Goal: Task Accomplishment & Management: Manage account settings

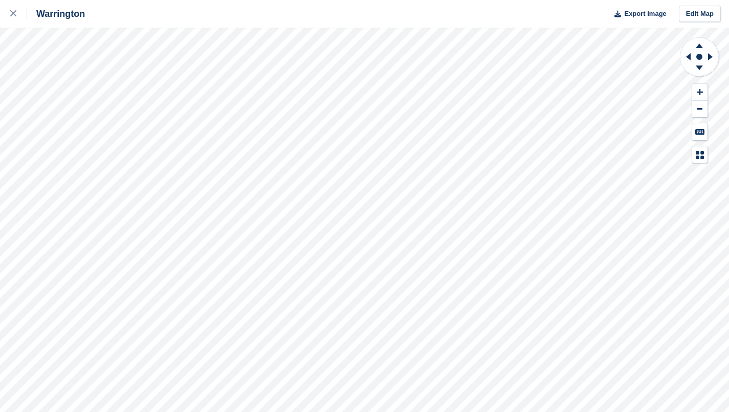
click at [15, 13] on icon at bounding box center [13, 13] width 6 height 6
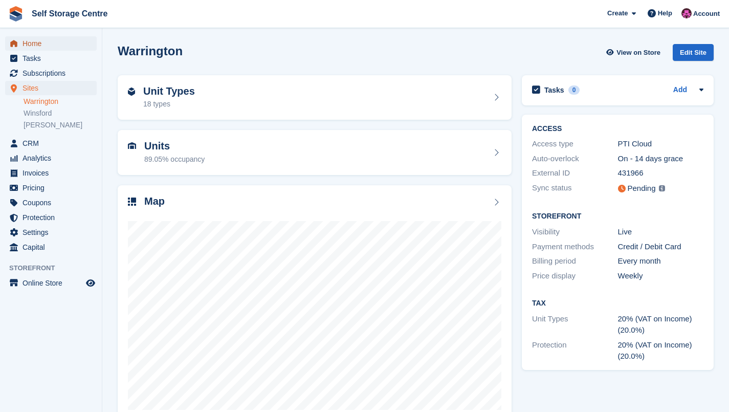
click at [45, 49] on span "Home" at bounding box center [53, 43] width 61 height 14
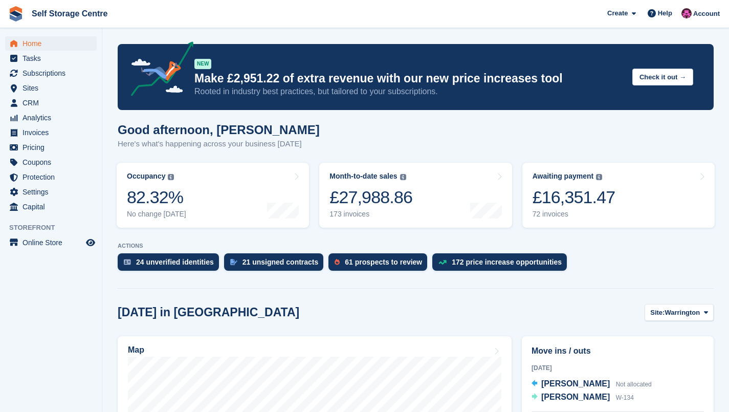
click at [661, 15] on span "Help" at bounding box center [665, 13] width 14 height 10
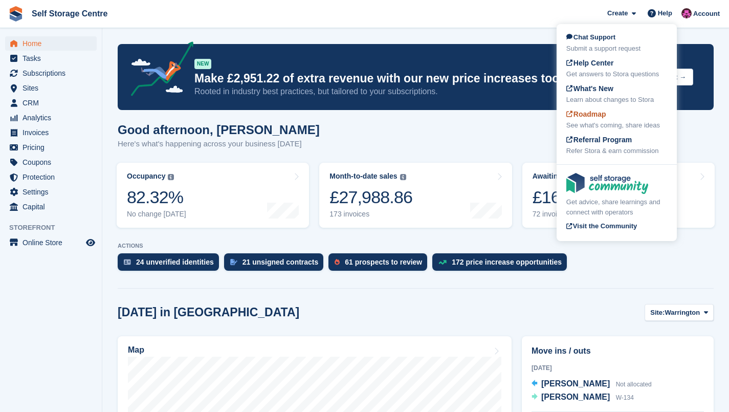
click at [587, 119] on div "Roadmap See what's coming, share ideas" at bounding box center [617, 119] width 101 height 21
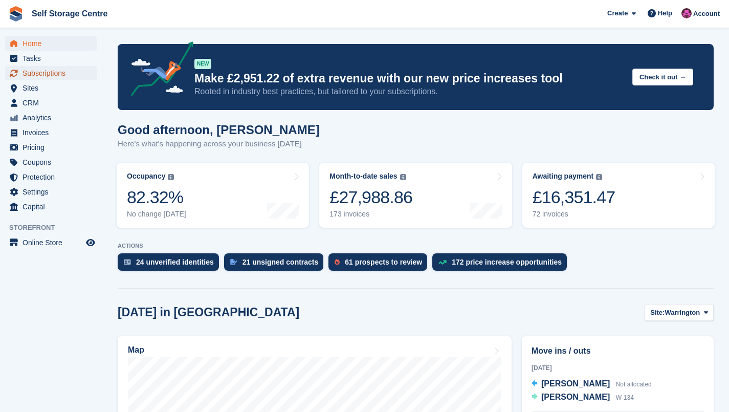
click at [44, 74] on span "Subscriptions" at bounding box center [53, 73] width 61 height 14
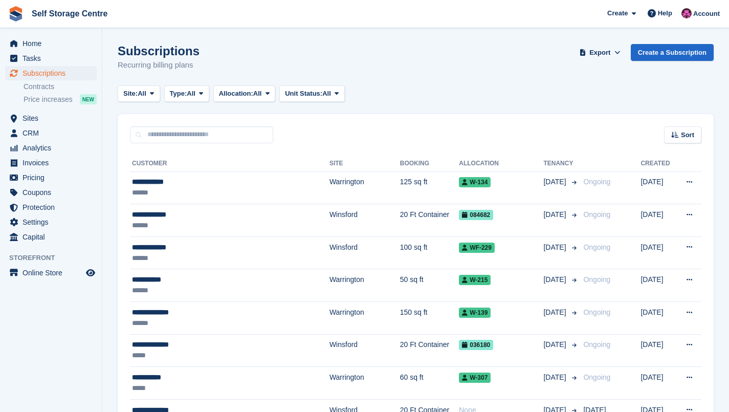
click at [48, 89] on link "Contracts" at bounding box center [60, 87] width 73 height 10
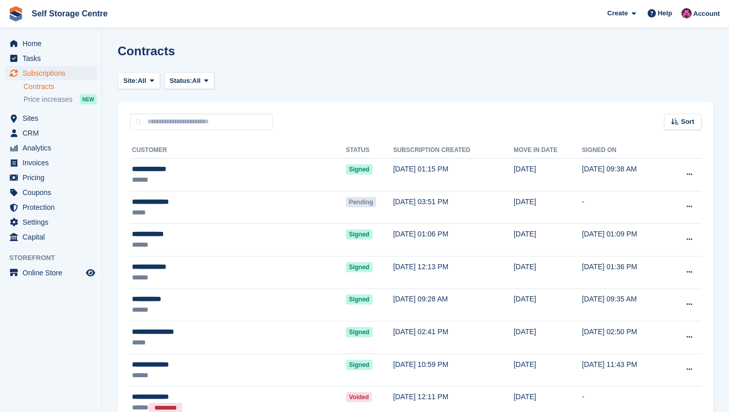
click at [690, 175] on icon at bounding box center [690, 174] width 6 height 7
click at [651, 164] on td "20 Aug, 09:38 AM" at bounding box center [626, 175] width 86 height 33
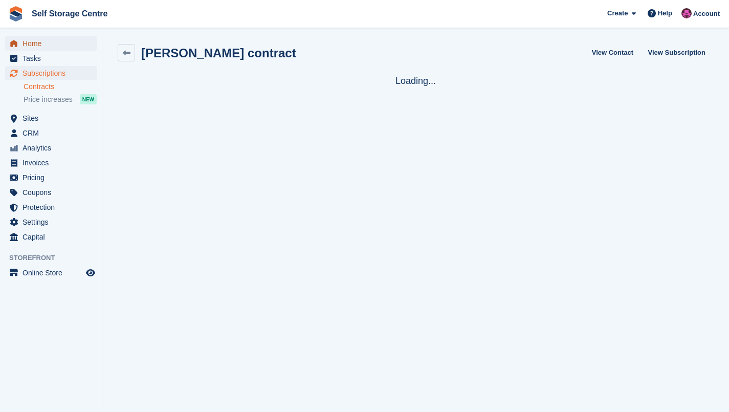
click at [46, 44] on span "Home" at bounding box center [53, 43] width 61 height 14
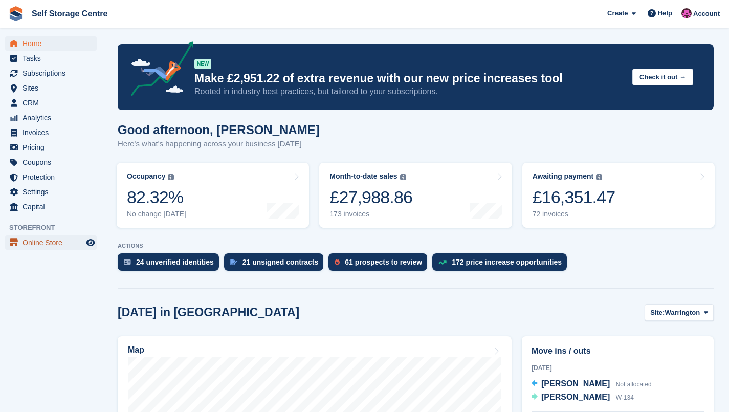
click at [49, 243] on span "Online Store" at bounding box center [53, 242] width 61 height 14
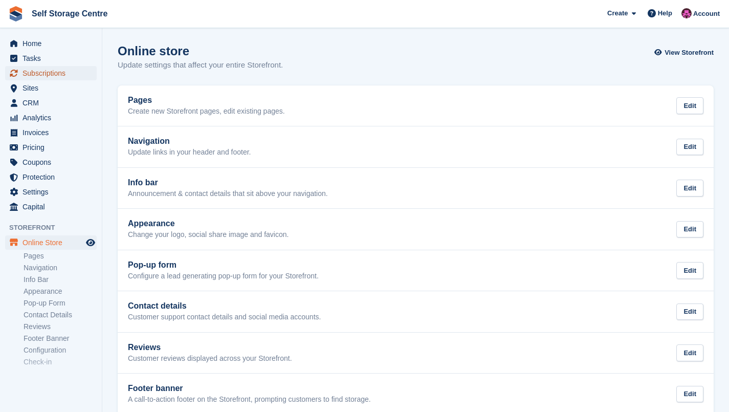
click at [31, 72] on span "Subscriptions" at bounding box center [53, 73] width 61 height 14
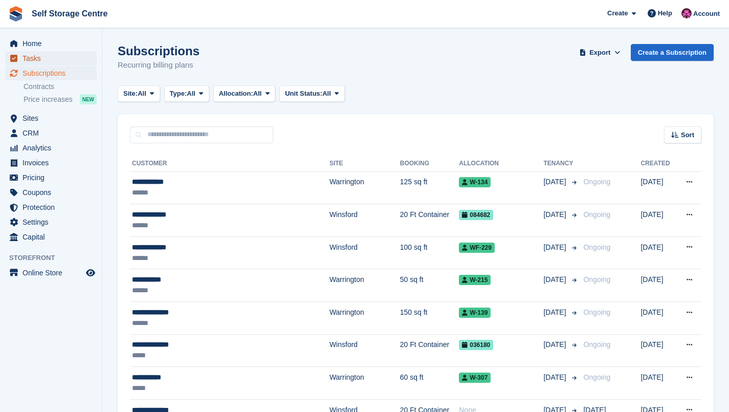
click at [31, 57] on span "Tasks" at bounding box center [53, 58] width 61 height 14
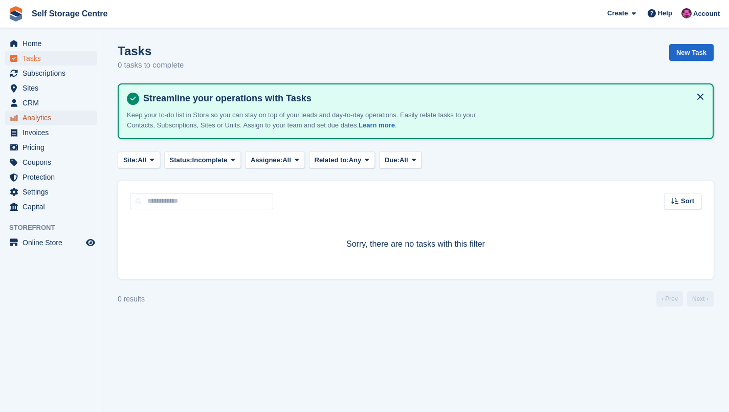
click at [28, 119] on span "Analytics" at bounding box center [53, 118] width 61 height 14
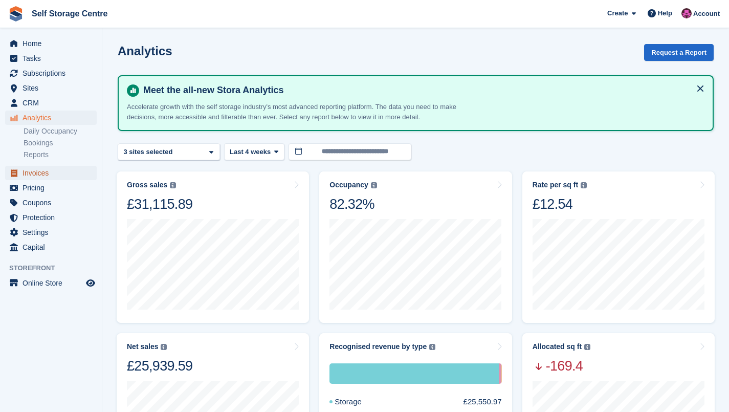
click at [34, 171] on span "Invoices" at bounding box center [53, 173] width 61 height 14
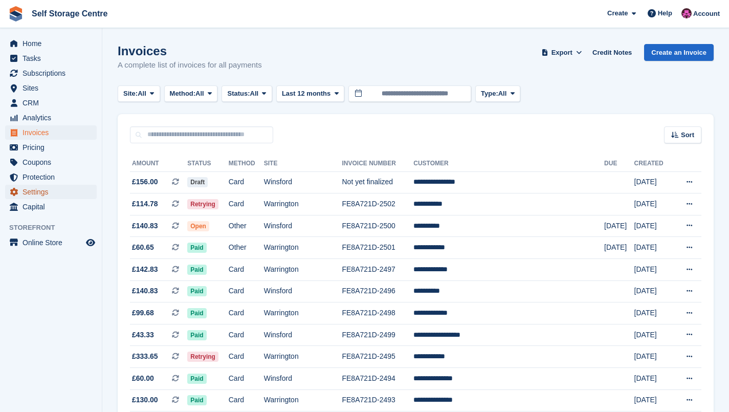
click at [39, 193] on span "Settings" at bounding box center [53, 192] width 61 height 14
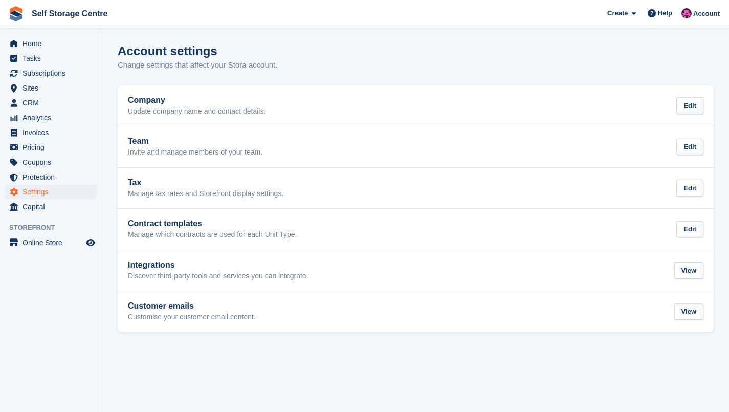
click at [188, 306] on h2 "Customer emails" at bounding box center [192, 305] width 128 height 9
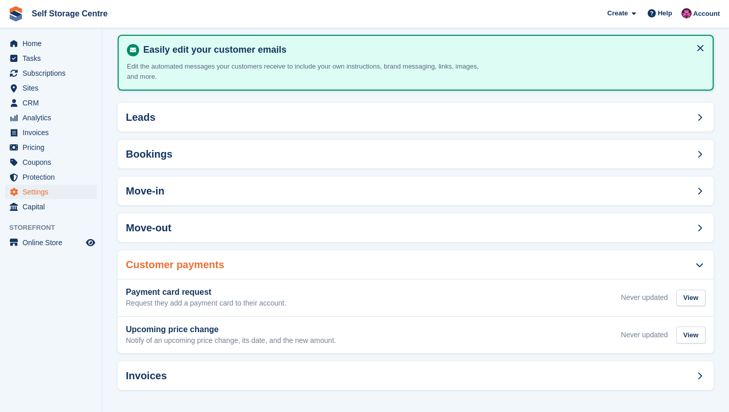
scroll to position [52, 0]
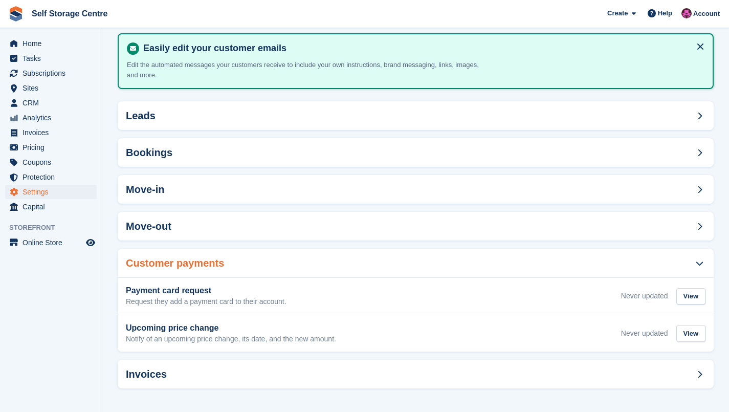
click at [368, 186] on div "Move-in" at bounding box center [416, 189] width 596 height 29
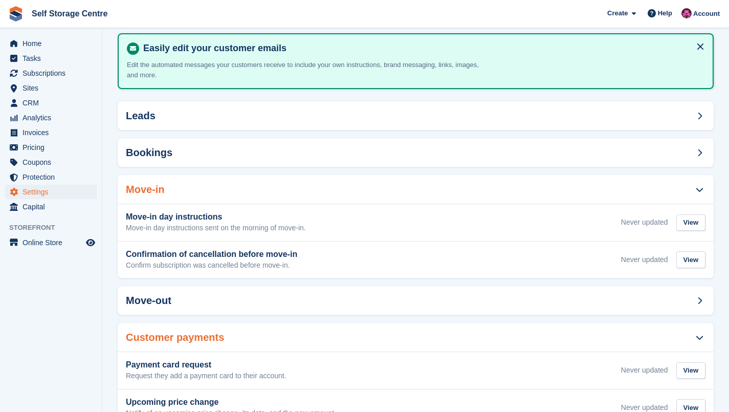
click at [329, 299] on div "Move-out" at bounding box center [416, 300] width 596 height 29
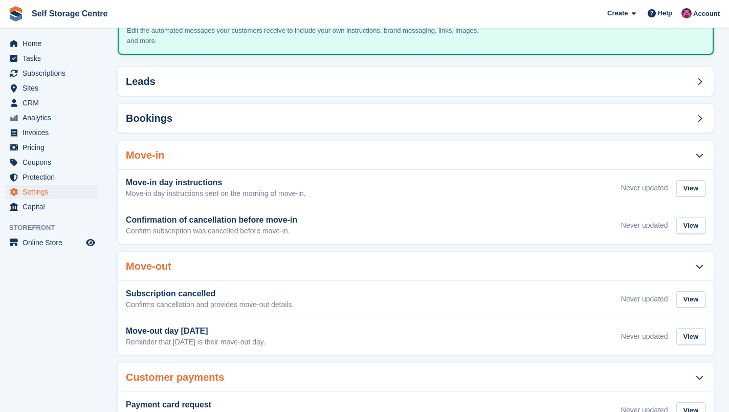
scroll to position [86, 0]
click at [418, 120] on div "Bookings" at bounding box center [416, 118] width 596 height 29
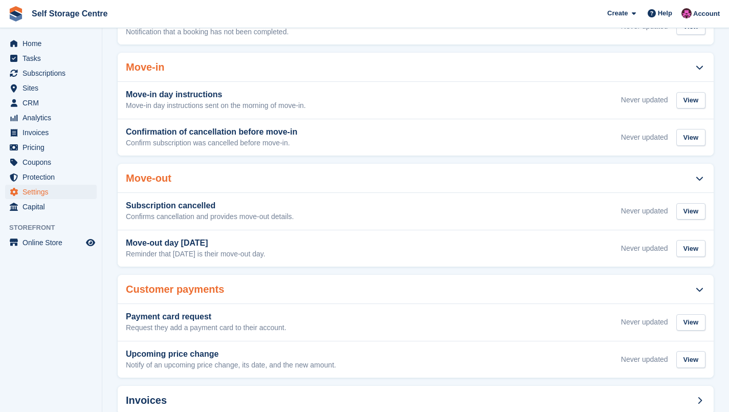
scroll to position [275, 0]
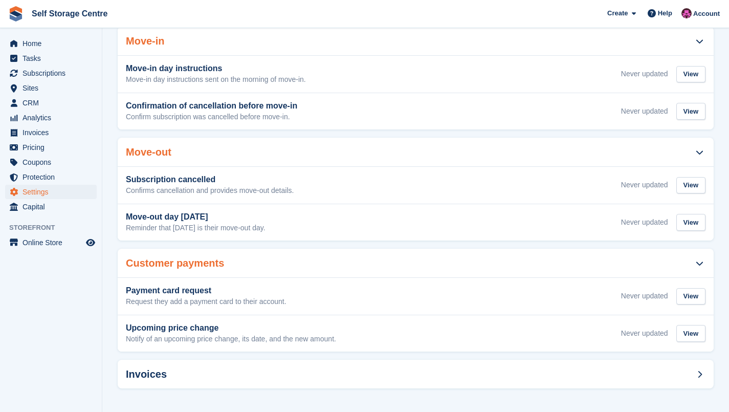
click at [290, 374] on div "Invoices" at bounding box center [416, 374] width 596 height 29
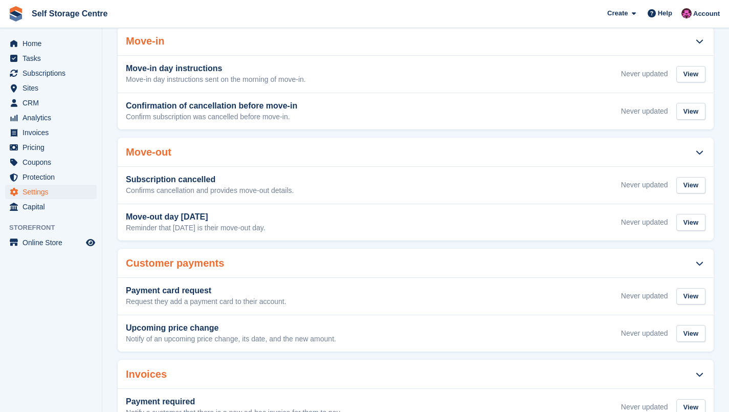
scroll to position [349, 0]
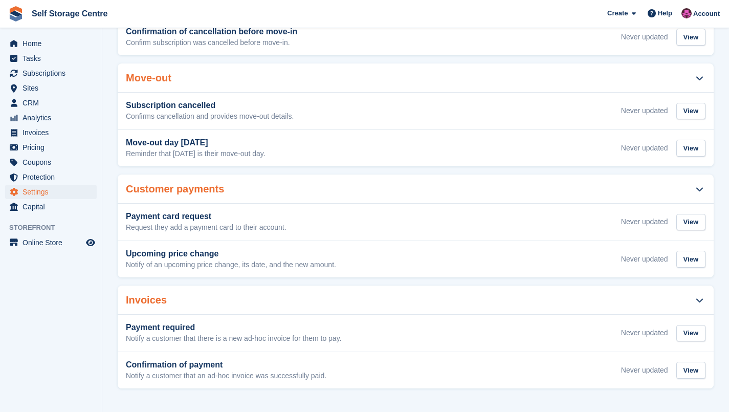
click at [695, 373] on div "View" at bounding box center [691, 370] width 29 height 17
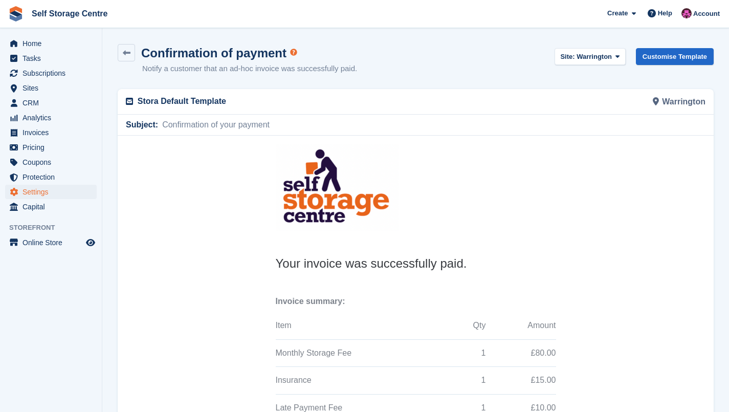
click at [128, 58] on link at bounding box center [126, 52] width 17 height 17
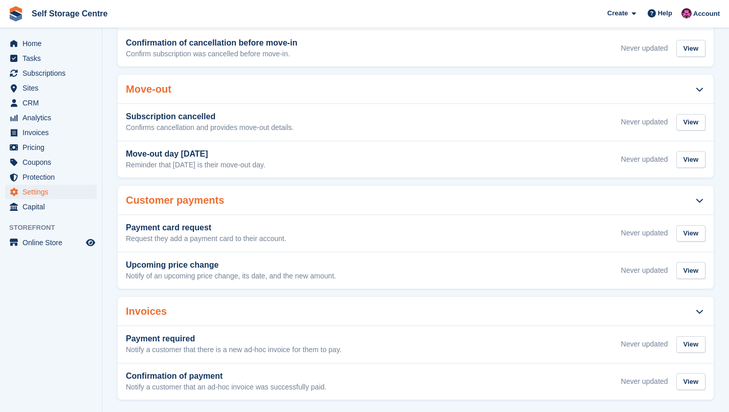
scroll to position [349, 0]
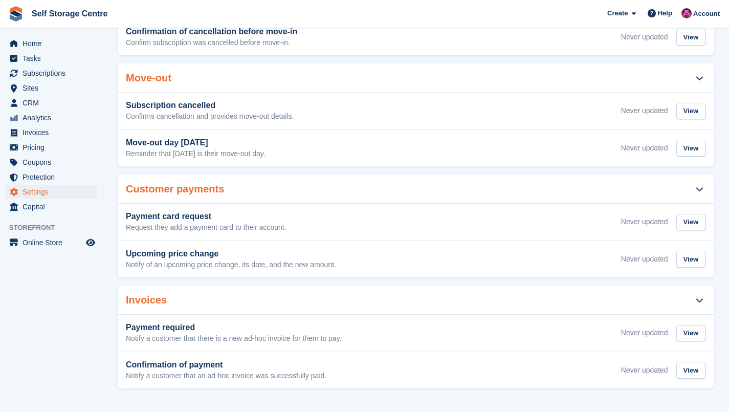
click at [696, 374] on div "View" at bounding box center [691, 370] width 29 height 17
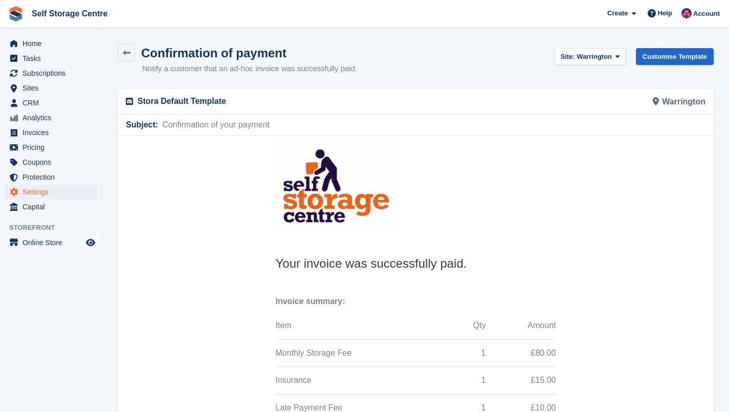
click at [622, 61] on button "Site: Warrington" at bounding box center [590, 56] width 71 height 17
click at [583, 112] on link "[PERSON_NAME]" at bounding box center [603, 116] width 97 height 18
click at [126, 44] on link at bounding box center [126, 52] width 17 height 17
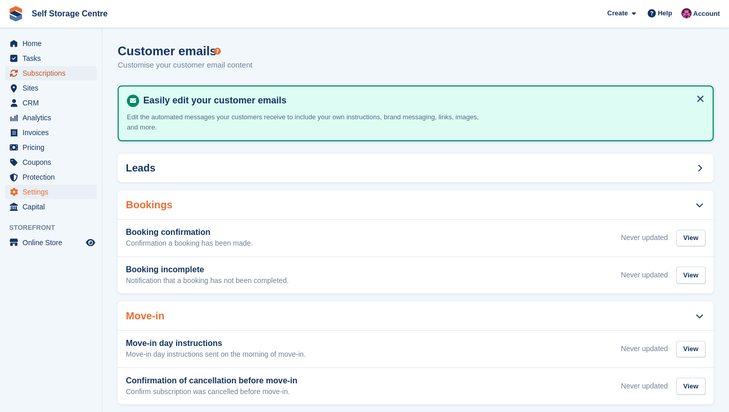
click at [52, 72] on span "Subscriptions" at bounding box center [53, 73] width 61 height 14
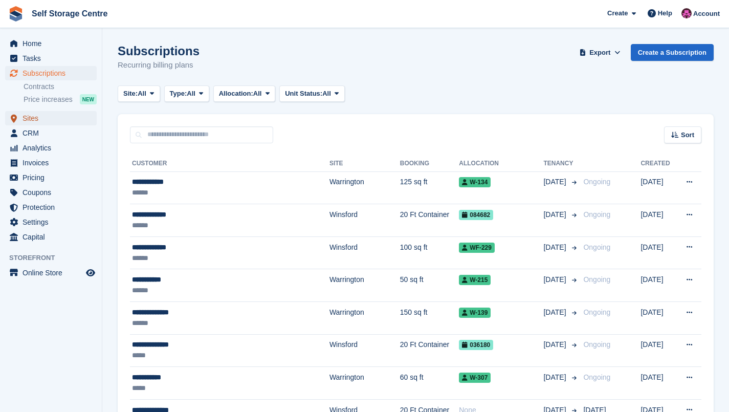
click at [18, 119] on span "menu" at bounding box center [14, 118] width 12 height 12
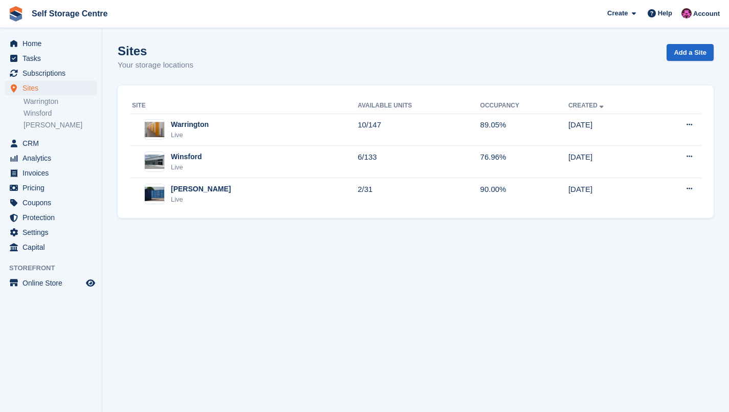
click at [688, 188] on icon at bounding box center [690, 188] width 6 height 7
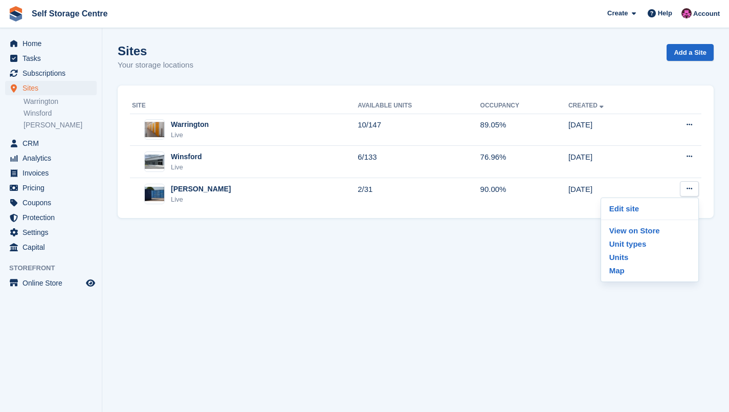
click at [660, 203] on p "Edit site" at bounding box center [650, 208] width 89 height 13
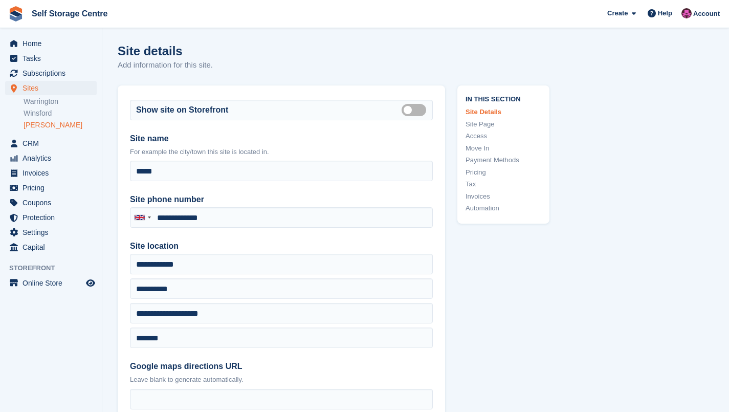
type input "**********"
click at [33, 232] on span "Settings" at bounding box center [53, 232] width 61 height 14
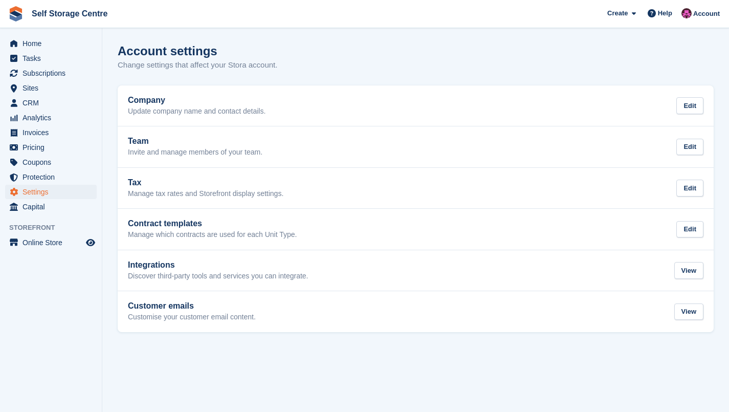
click at [186, 308] on h2 "Customer emails" at bounding box center [192, 305] width 128 height 9
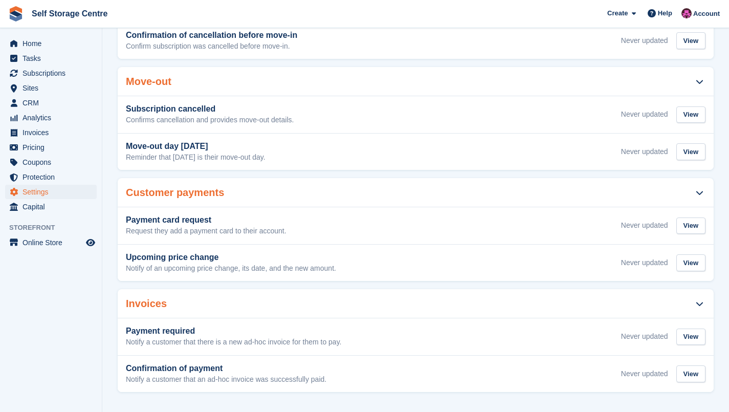
scroll to position [349, 0]
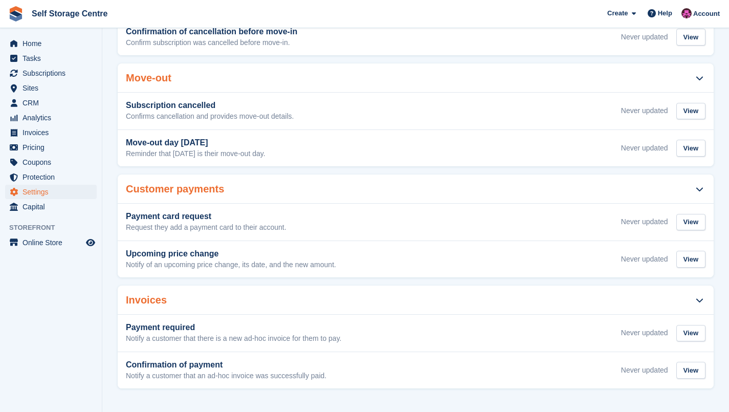
click at [358, 374] on div "Confirmation of payment Notify a customer that an ad-hoc invoice was successful…" at bounding box center [416, 370] width 580 height 20
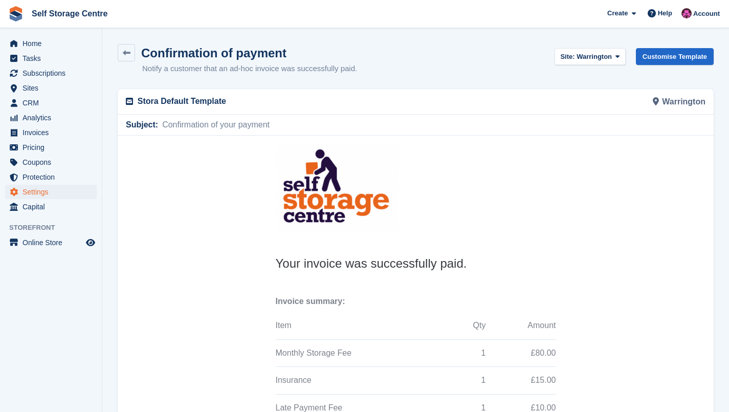
click at [130, 53] on link at bounding box center [126, 52] width 17 height 17
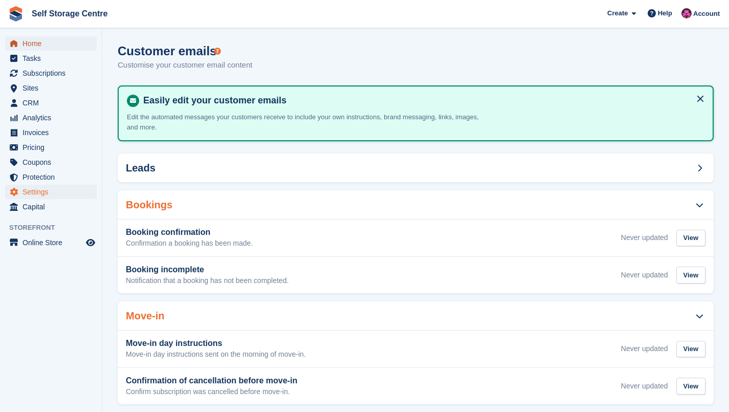
click at [40, 46] on span "Home" at bounding box center [53, 43] width 61 height 14
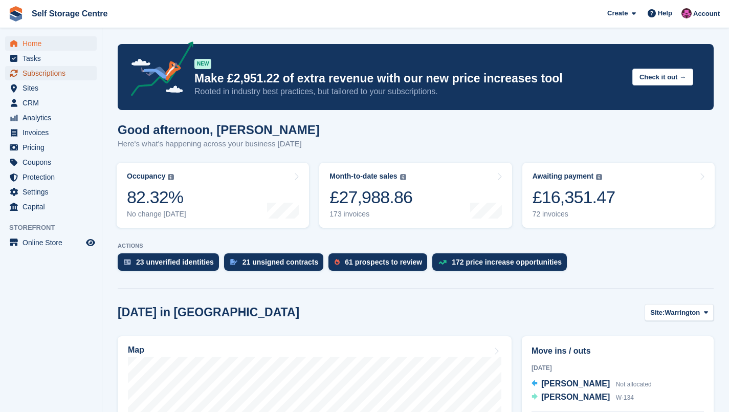
click at [44, 74] on span "Subscriptions" at bounding box center [53, 73] width 61 height 14
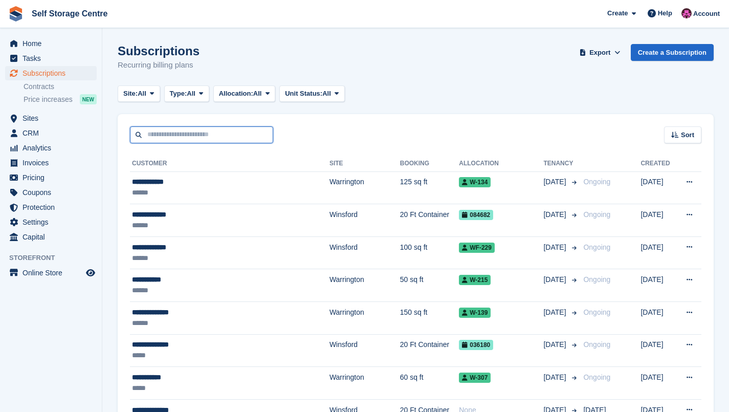
click at [190, 135] on input "text" at bounding box center [201, 134] width 143 height 17
type input "******"
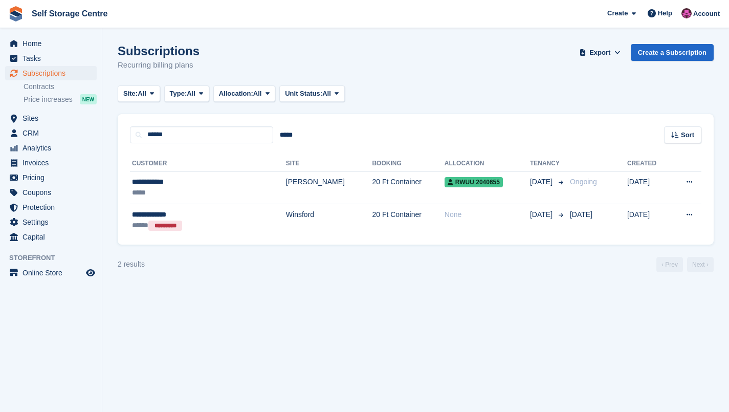
click at [176, 192] on div "*****" at bounding box center [184, 192] width 104 height 11
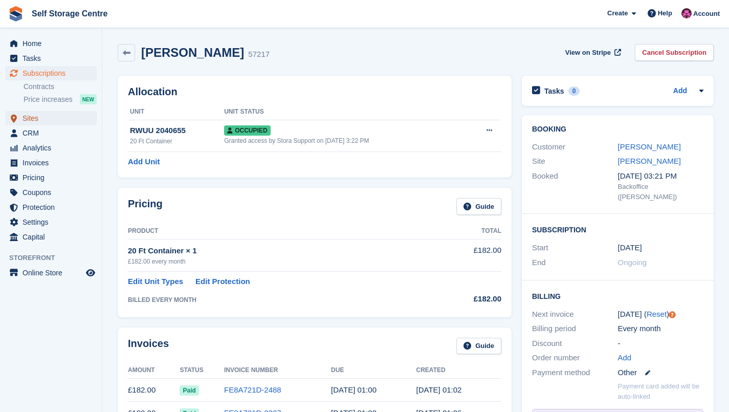
click at [51, 124] on span "Sites" at bounding box center [53, 118] width 61 height 14
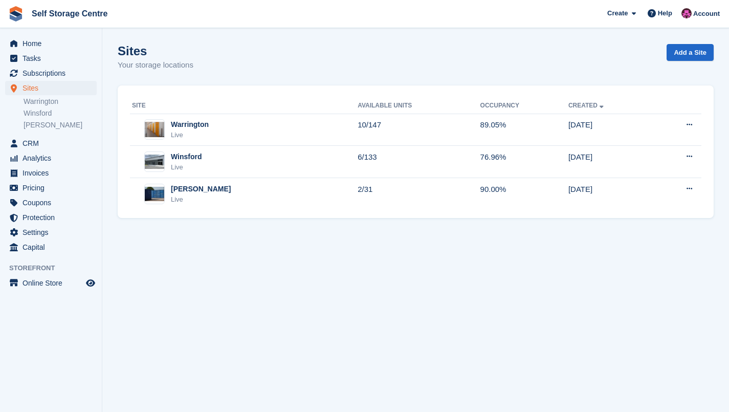
click at [689, 126] on icon at bounding box center [690, 124] width 6 height 7
click at [55, 50] on span "Home" at bounding box center [53, 43] width 61 height 14
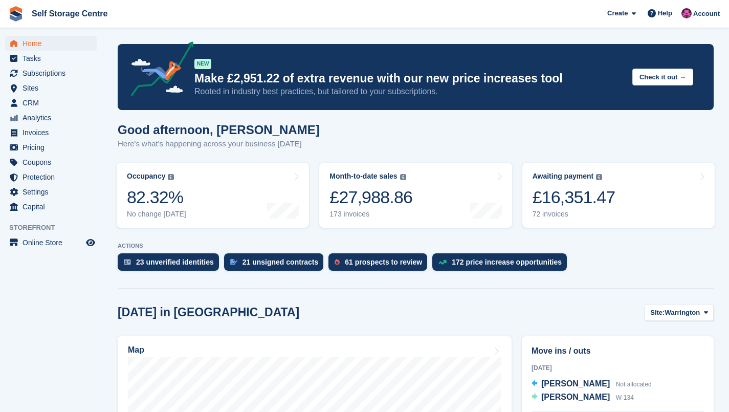
click at [601, 184] on div "Awaiting payment The total outstanding balance on all open invoices. £16,351.47…" at bounding box center [574, 195] width 83 height 47
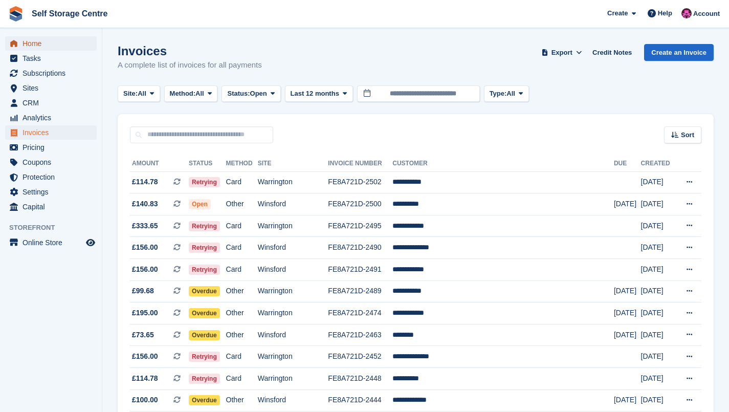
click at [39, 47] on span "Home" at bounding box center [53, 43] width 61 height 14
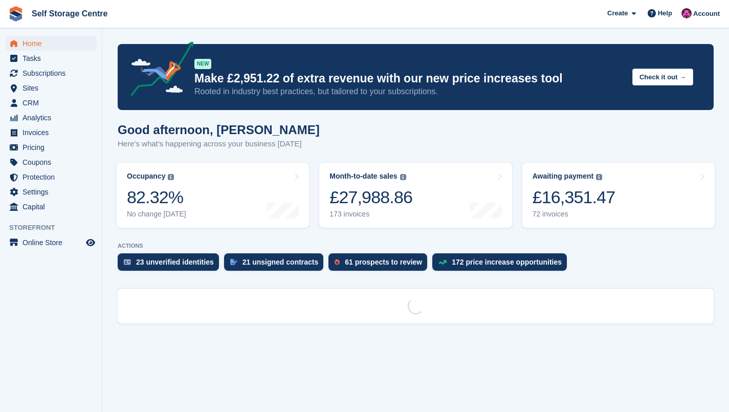
click at [666, 14] on span "Help" at bounding box center [665, 13] width 14 height 10
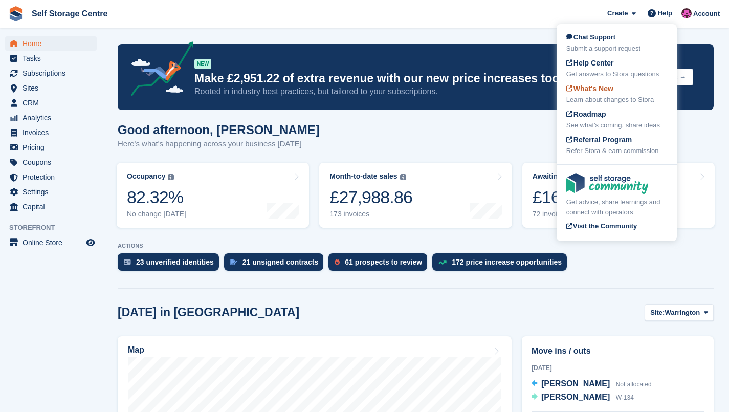
click at [609, 92] on span "What's New" at bounding box center [590, 88] width 47 height 8
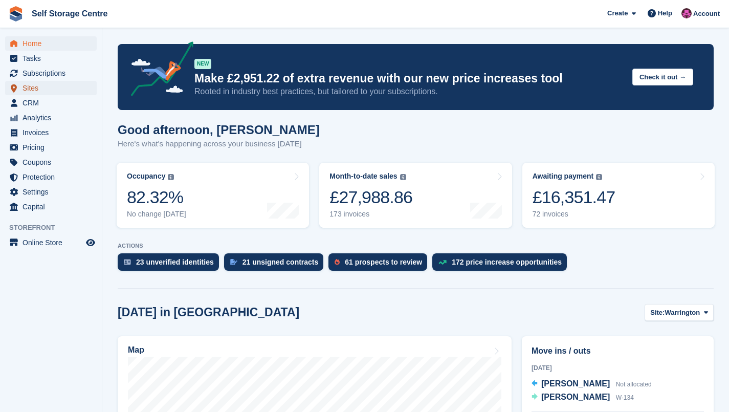
click at [30, 91] on span "Sites" at bounding box center [53, 88] width 61 height 14
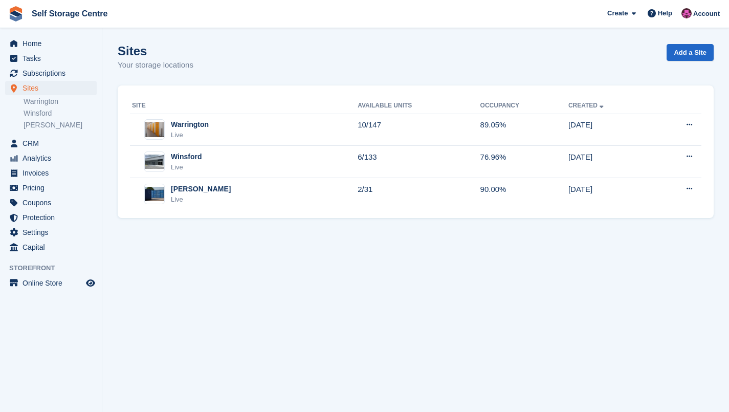
click at [274, 141] on td "Warrington Live" at bounding box center [244, 130] width 228 height 32
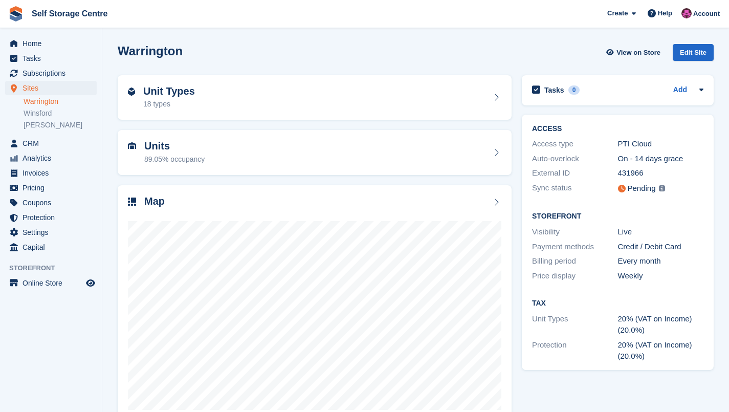
click at [397, 109] on div "Unit Types 18 types" at bounding box center [315, 97] width 374 height 25
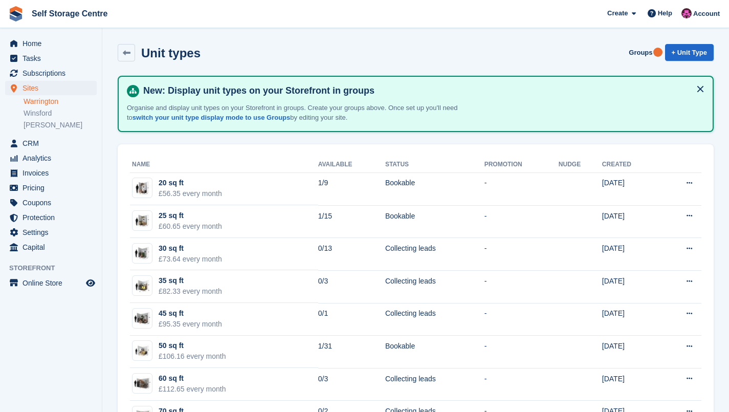
drag, startPoint x: 125, startPoint y: 50, endPoint x: 131, endPoint y: 78, distance: 28.2
click at [125, 51] on icon at bounding box center [127, 53] width 8 height 8
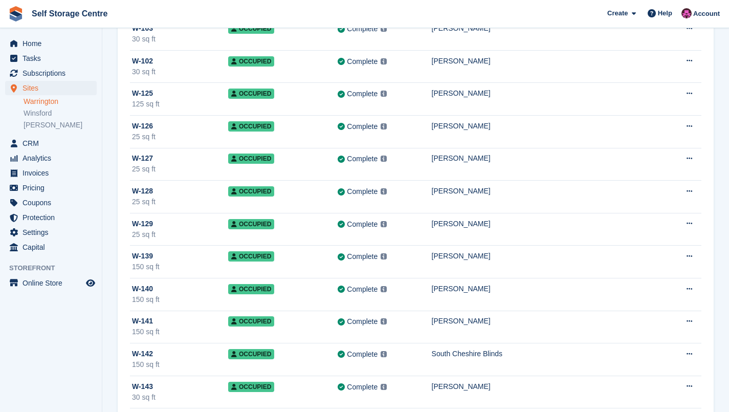
scroll to position [307, 0]
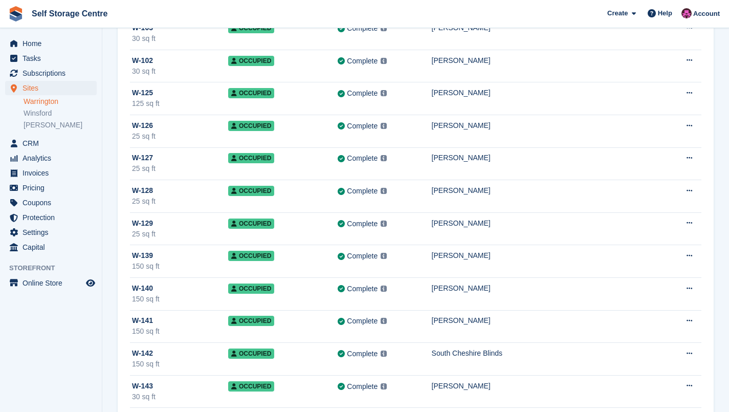
click at [291, 289] on td "Occupied" at bounding box center [283, 294] width 110 height 33
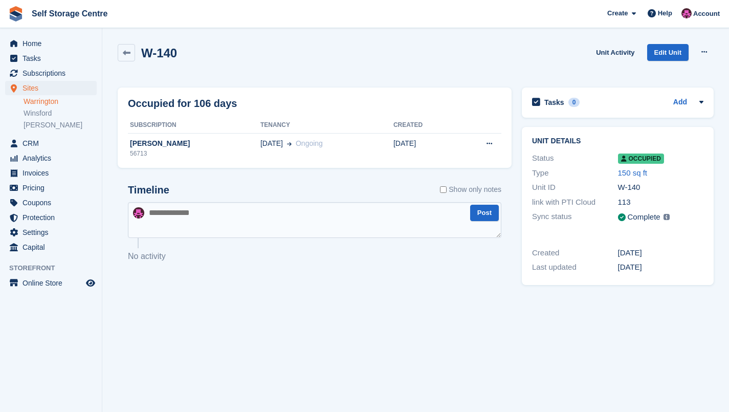
click at [379, 141] on div "20 Oct Ongoing" at bounding box center [327, 143] width 133 height 11
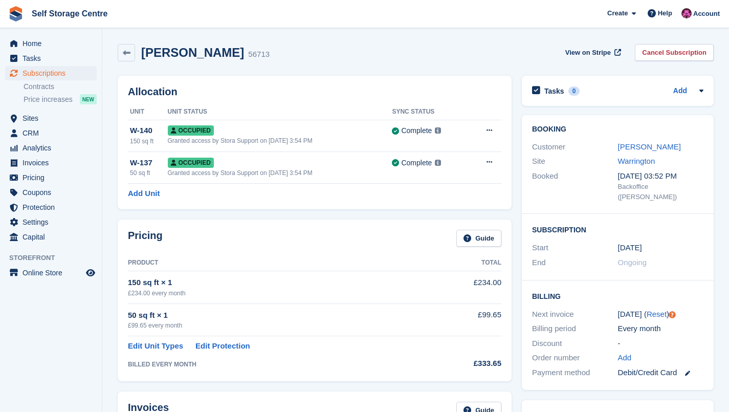
click at [121, 53] on link at bounding box center [126, 52] width 17 height 17
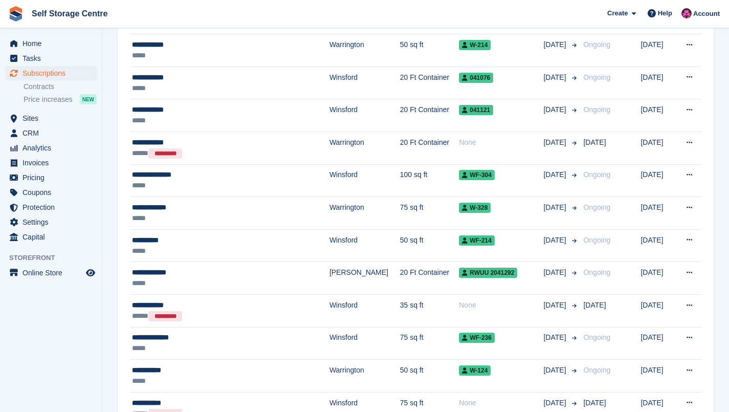
scroll to position [1438, 0]
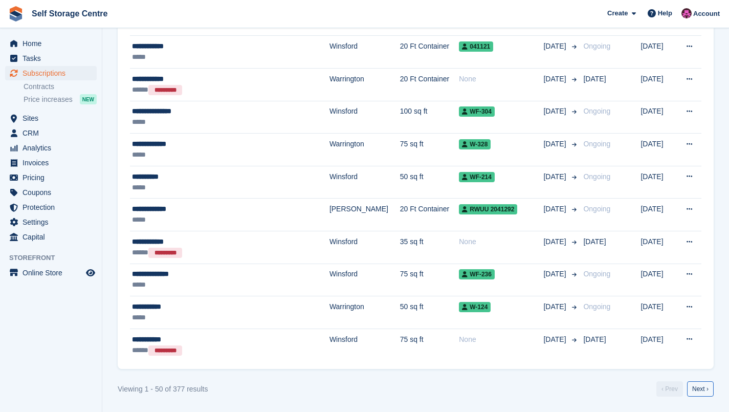
click at [695, 395] on link "Next ›" at bounding box center [700, 388] width 27 height 15
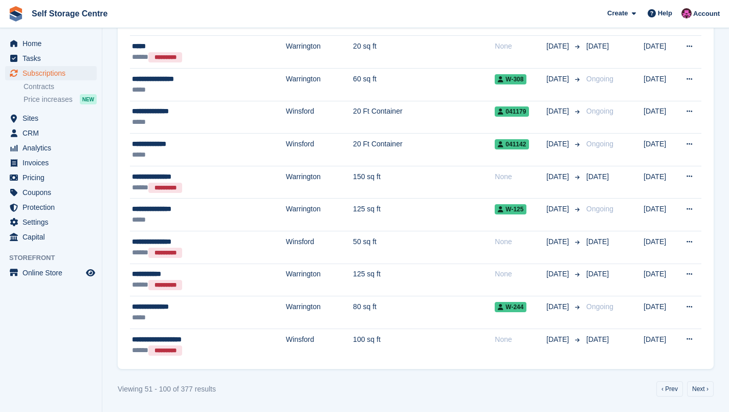
click at [353, 219] on td "125 sq ft" at bounding box center [424, 215] width 142 height 33
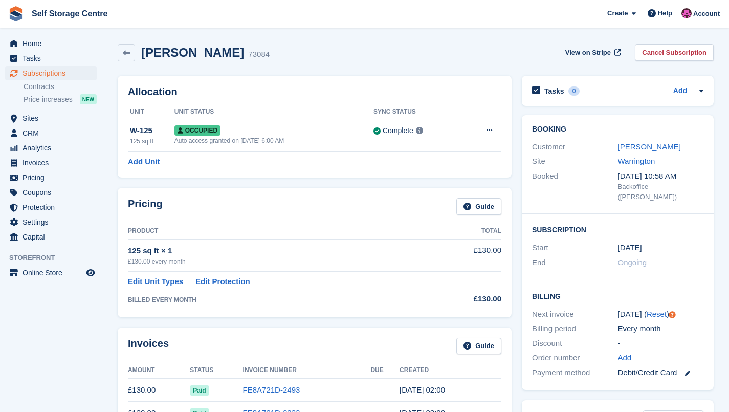
click at [125, 59] on link at bounding box center [126, 52] width 17 height 17
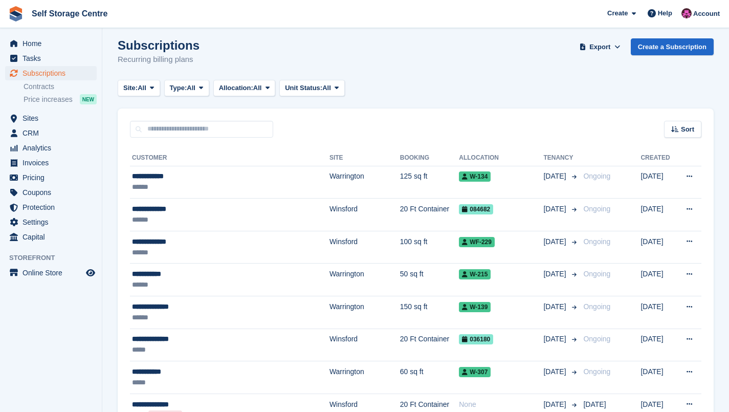
scroll to position [68, 0]
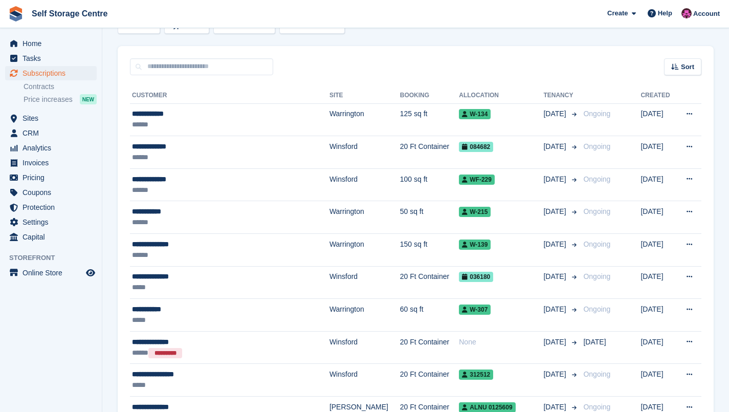
click at [400, 115] on td "125 sq ft" at bounding box center [429, 119] width 59 height 33
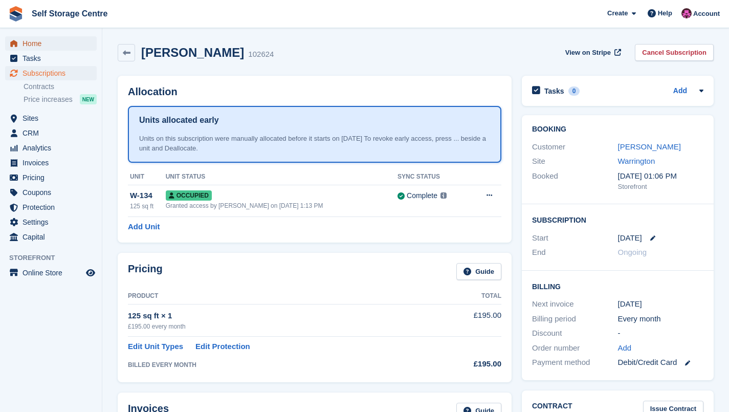
click at [50, 41] on span "Home" at bounding box center [53, 43] width 61 height 14
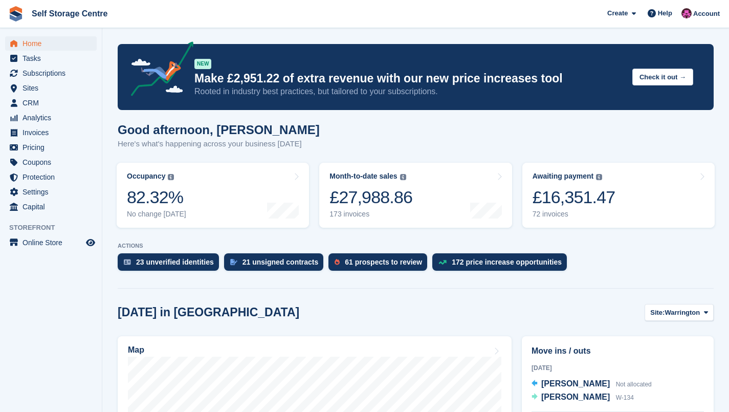
click at [617, 217] on link "Awaiting payment The total outstanding balance on all open invoices. £16,351.47…" at bounding box center [619, 195] width 192 height 65
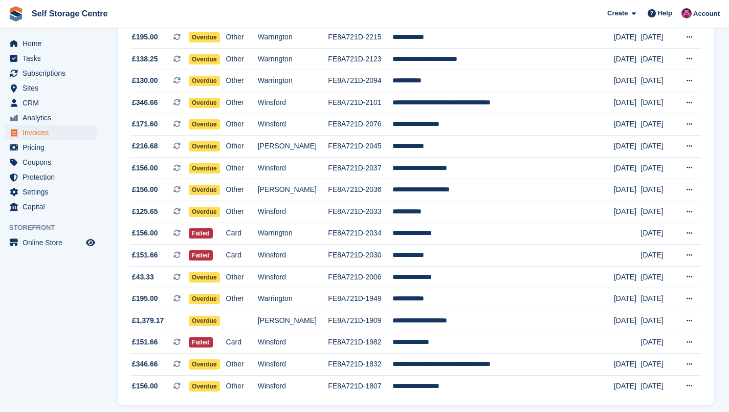
scroll to position [900, 0]
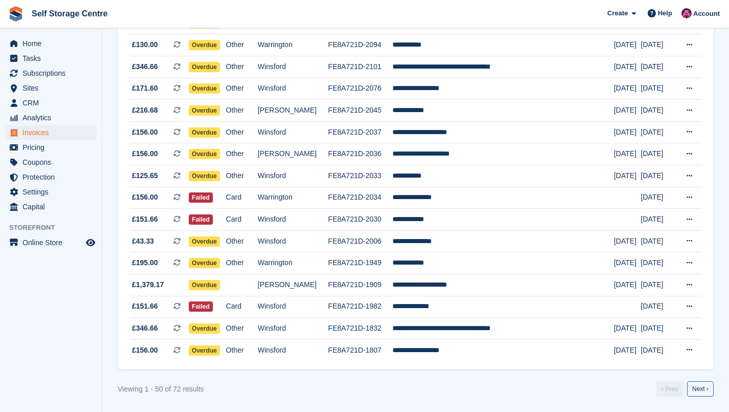
click at [696, 391] on link "Next ›" at bounding box center [700, 388] width 27 height 15
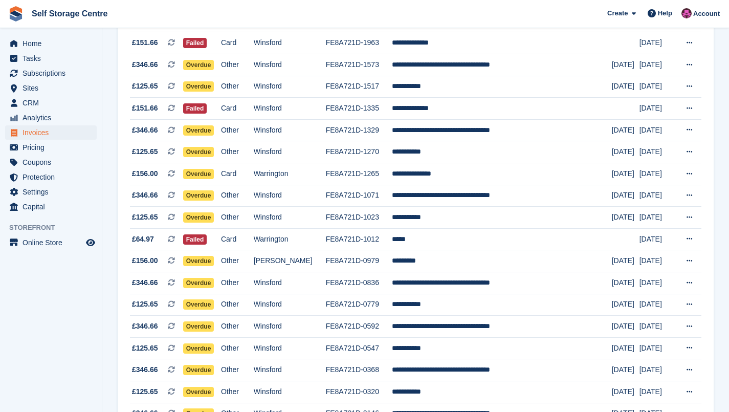
scroll to position [290, 0]
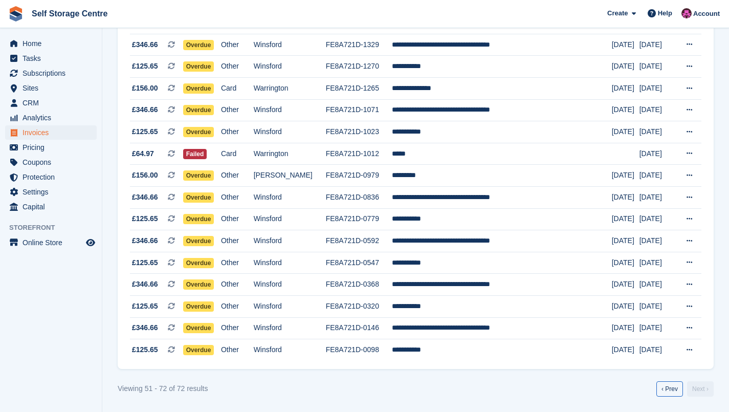
click at [670, 384] on link "‹ Prev" at bounding box center [670, 388] width 27 height 15
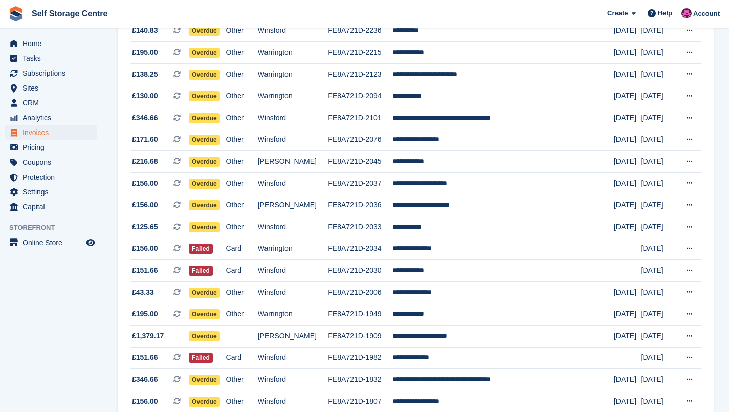
scroll to position [900, 0]
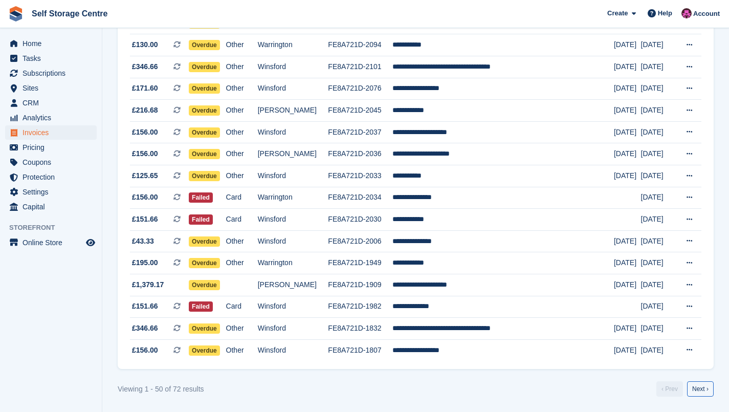
click at [705, 391] on link "Next ›" at bounding box center [700, 388] width 27 height 15
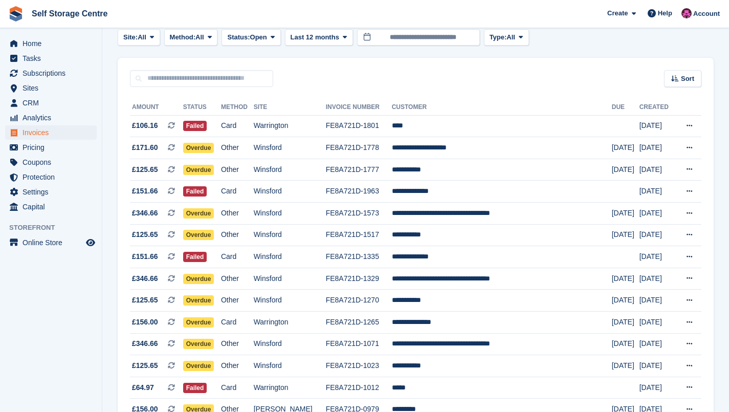
scroll to position [51, 0]
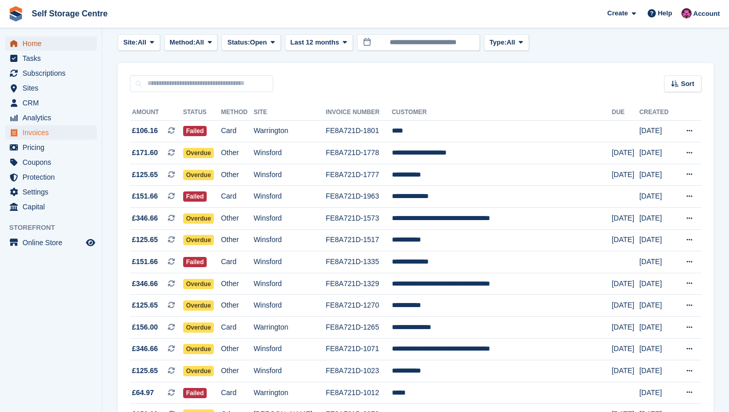
click at [37, 42] on span "Home" at bounding box center [53, 43] width 61 height 14
